Goal: Information Seeking & Learning: Learn about a topic

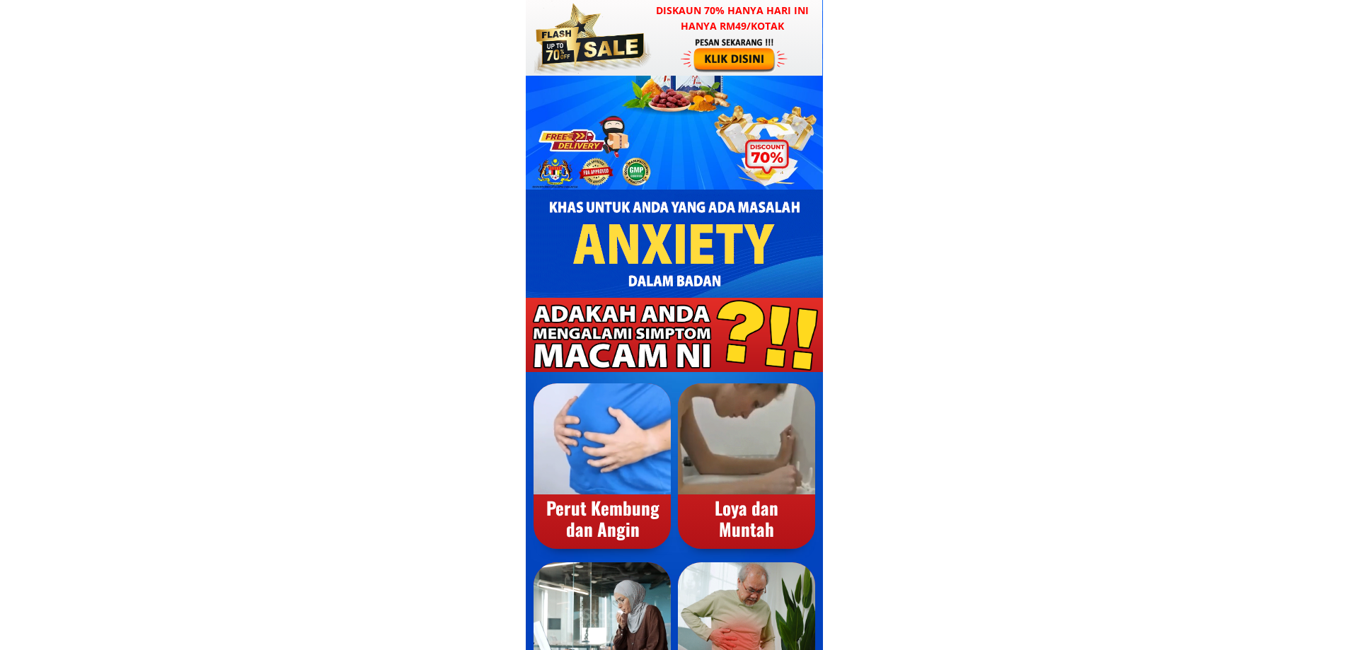
scroll to position [71, 0]
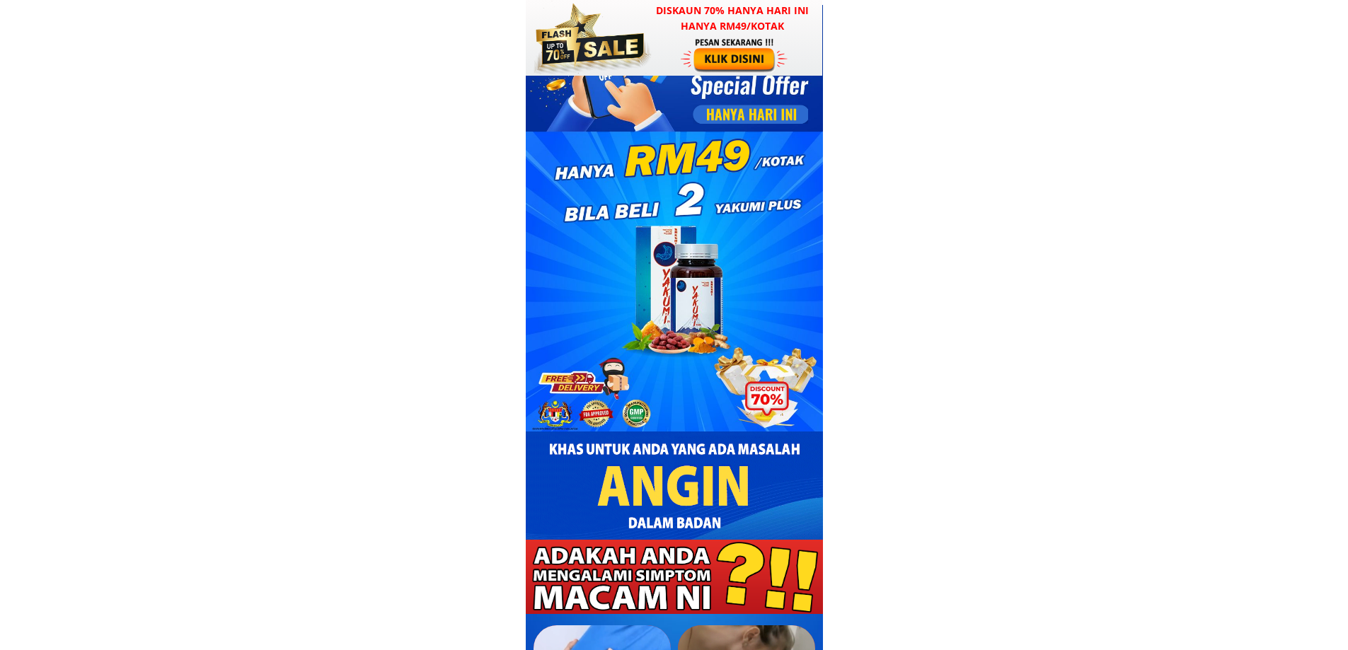
drag, startPoint x: 639, startPoint y: 200, endPoint x: 783, endPoint y: 473, distance: 309.2
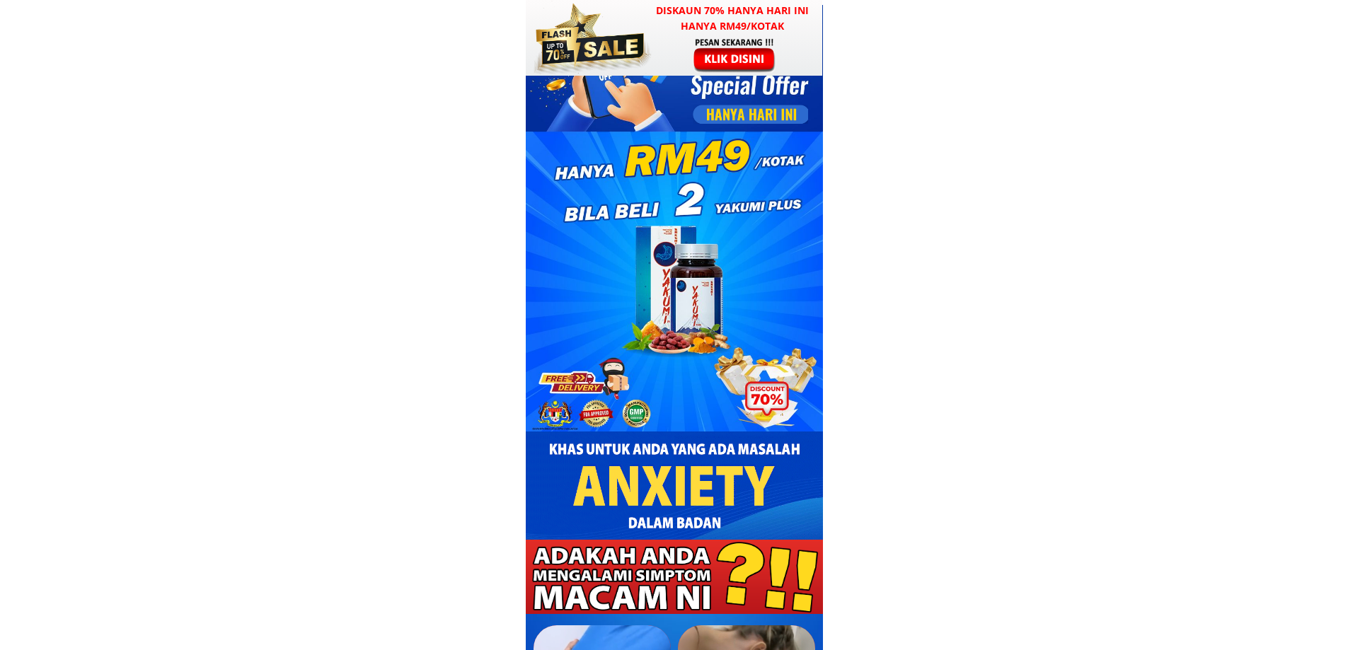
drag, startPoint x: 606, startPoint y: 441, endPoint x: 961, endPoint y: 379, distance: 359.8
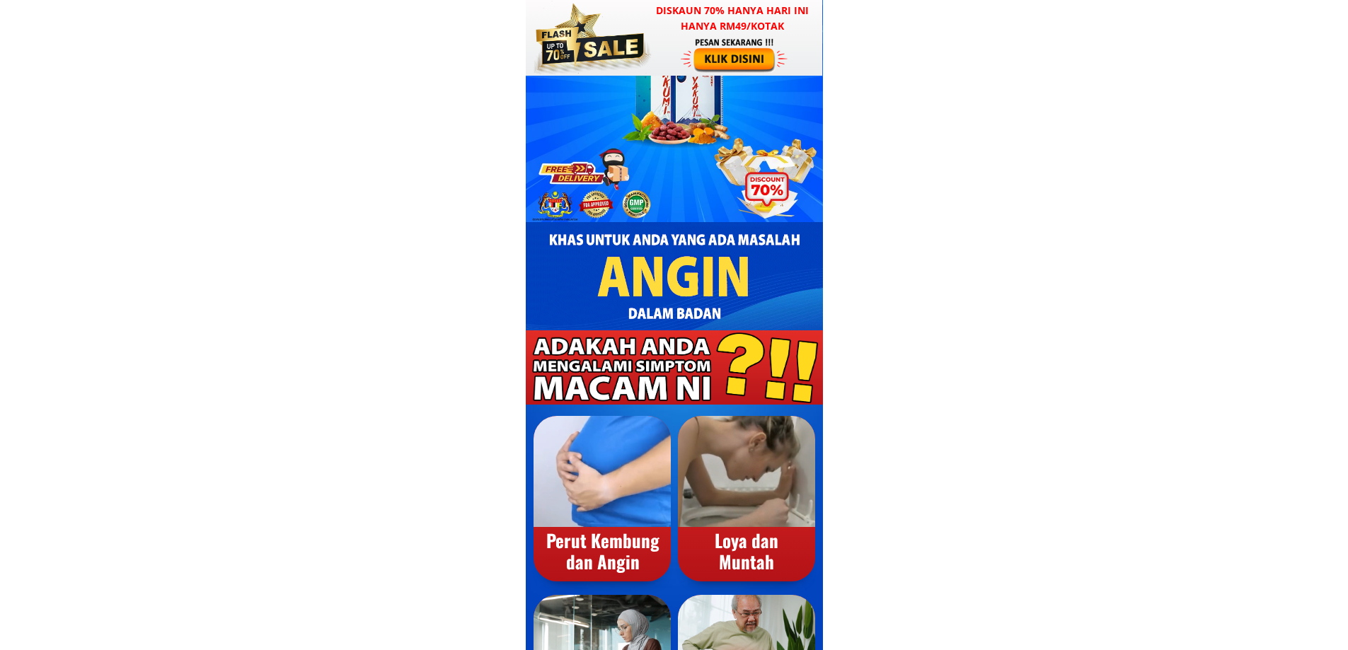
scroll to position [283, 0]
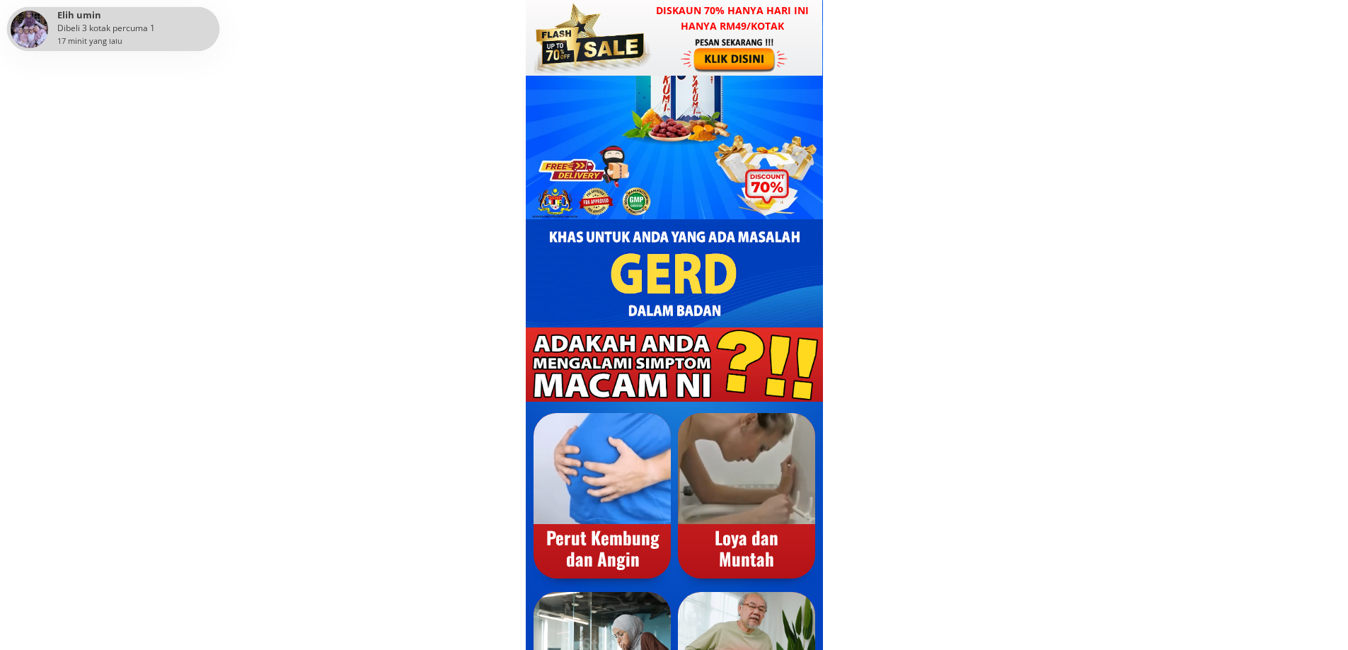
drag, startPoint x: 666, startPoint y: 442, endPoint x: 819, endPoint y: 633, distance: 244.6
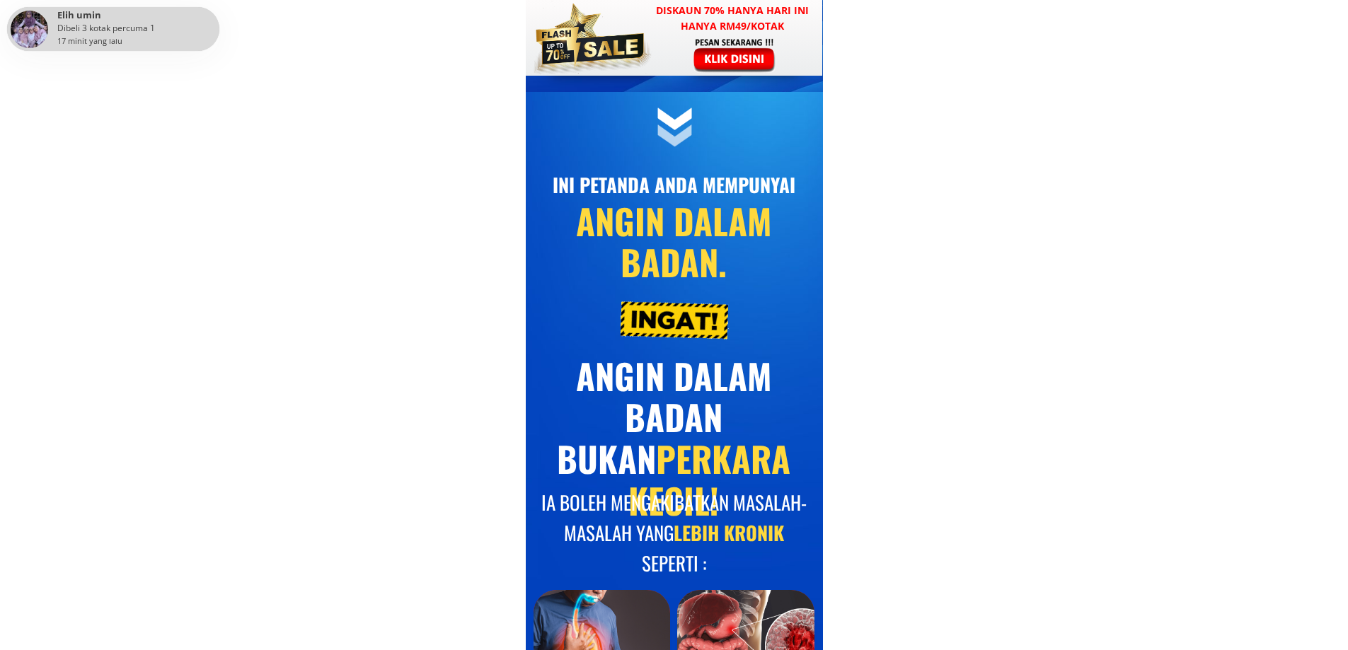
scroll to position [1393, 0]
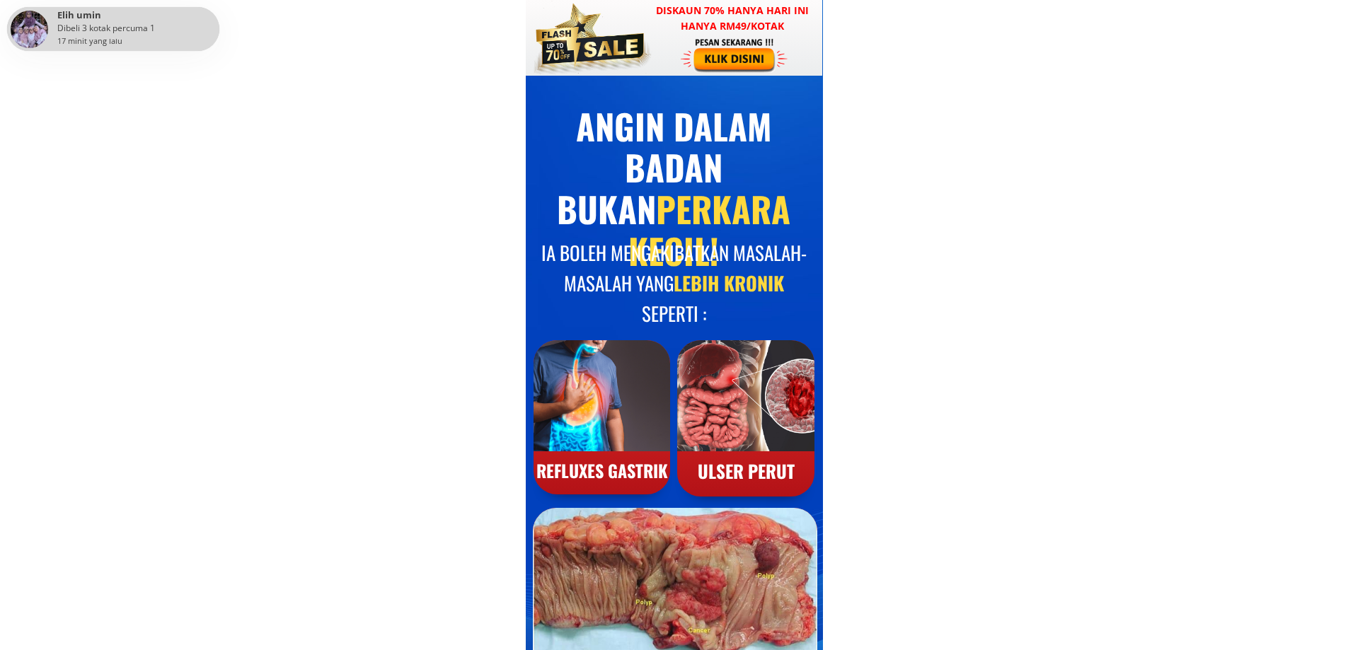
drag, startPoint x: 790, startPoint y: 251, endPoint x: 876, endPoint y: 311, distance: 104.2
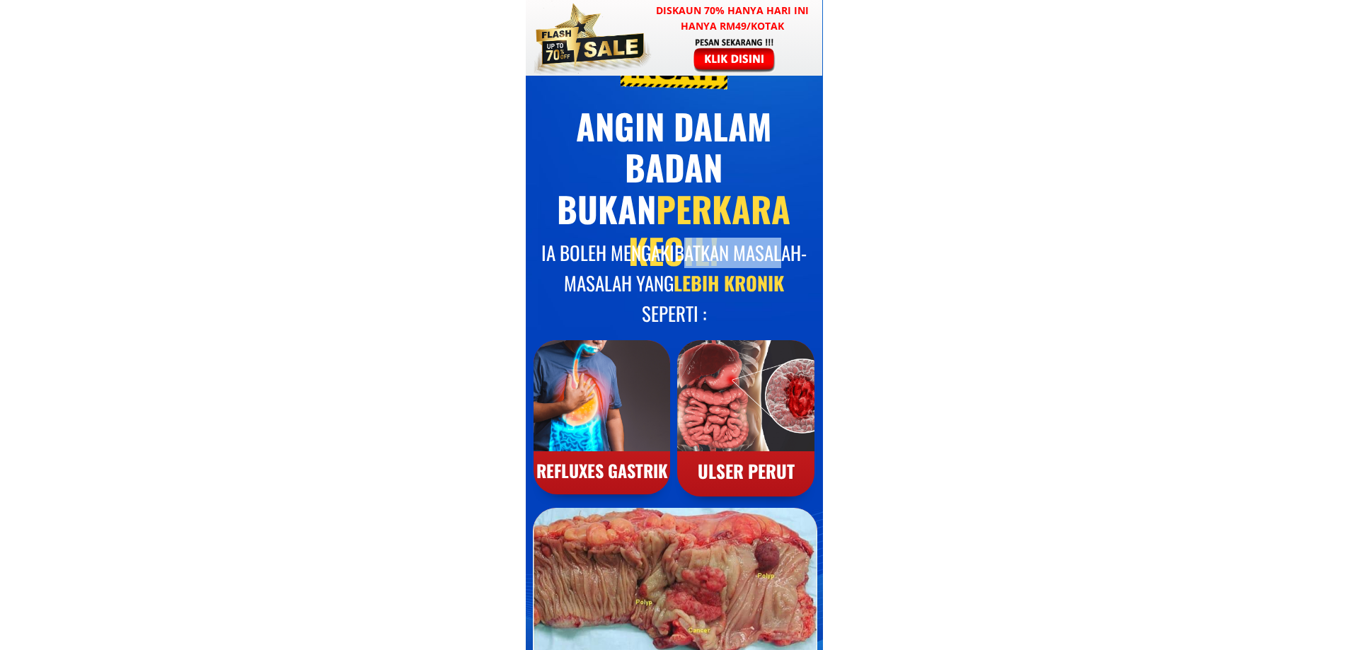
drag, startPoint x: 683, startPoint y: 267, endPoint x: 848, endPoint y: 267, distance: 164.1
click at [795, 258] on h3 "IA BOLEH MENGAKIBATKAN MASALAH-MASALAH YANG LEBIH KRONIK SEPERTI :" at bounding box center [674, 284] width 276 height 92
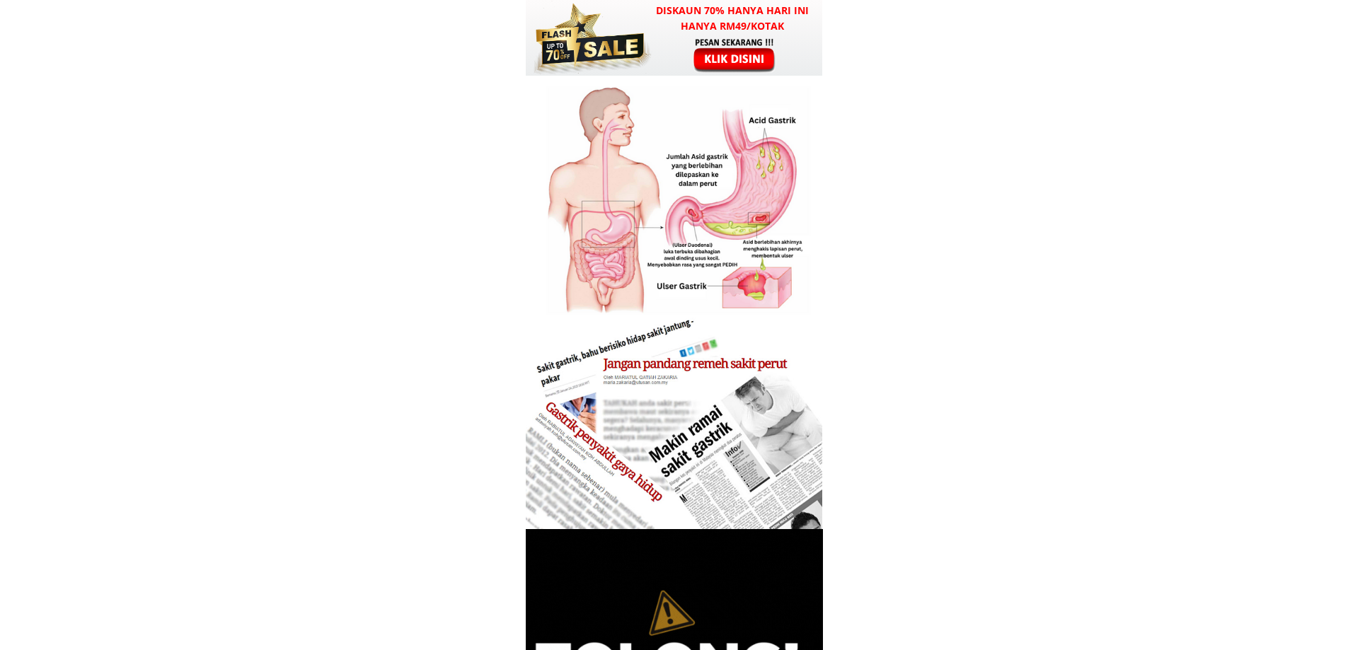
scroll to position [13635, 0]
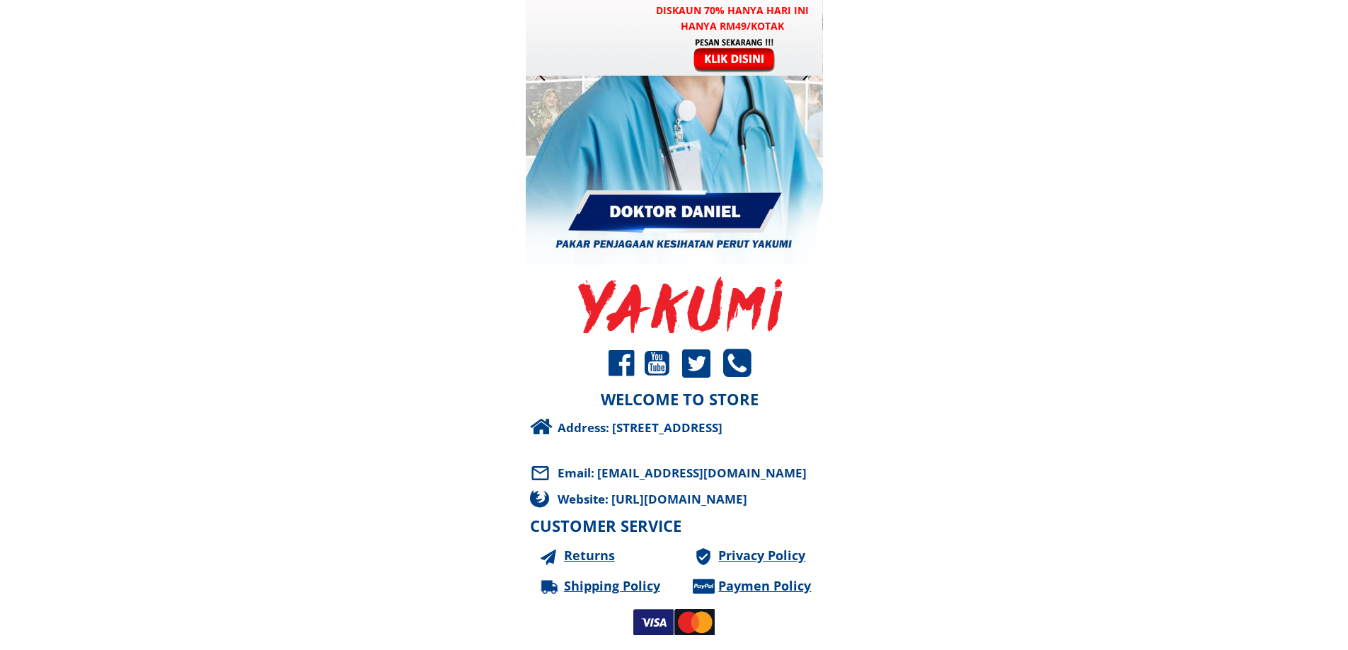
scroll to position [13635, 0]
